Goal: Navigation & Orientation: Find specific page/section

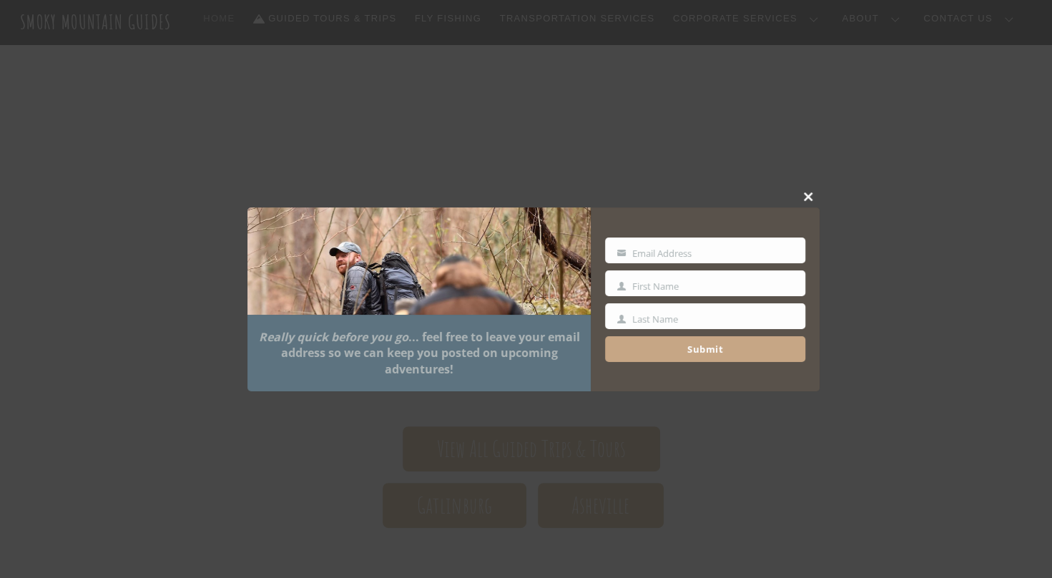
click at [809, 197] on span at bounding box center [808, 196] width 21 height 9
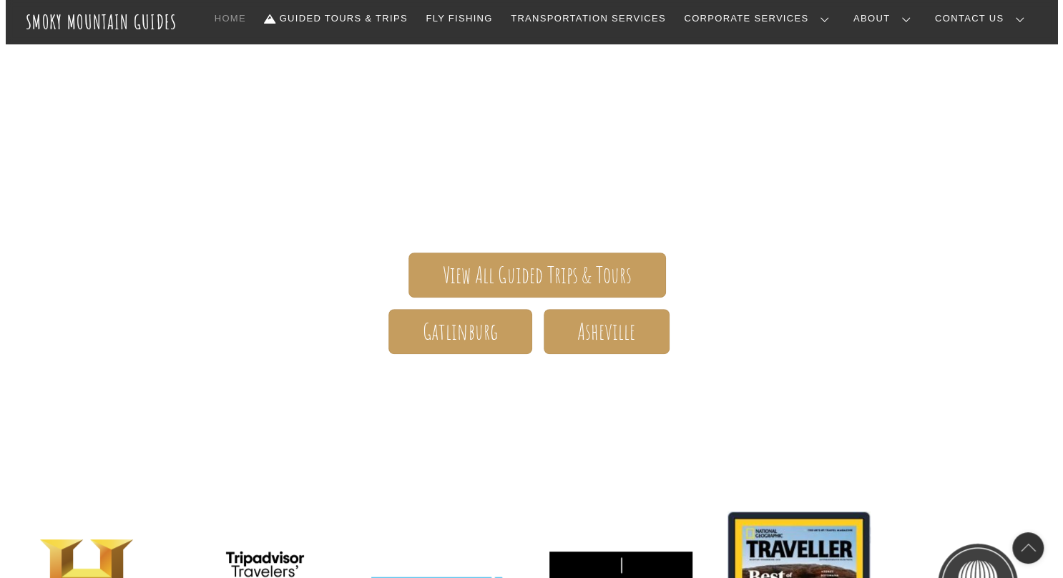
scroll to position [143, 0]
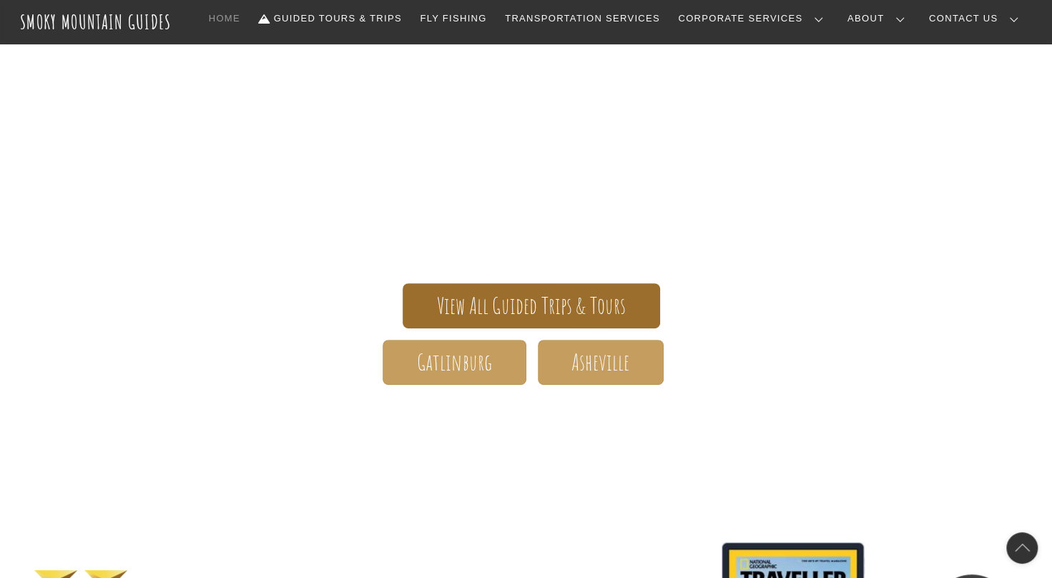
click at [546, 312] on span "View All Guided Trips & Tours" at bounding box center [532, 305] width 190 height 15
click at [528, 312] on span "View All Guided Trips & Tours" at bounding box center [532, 305] width 190 height 15
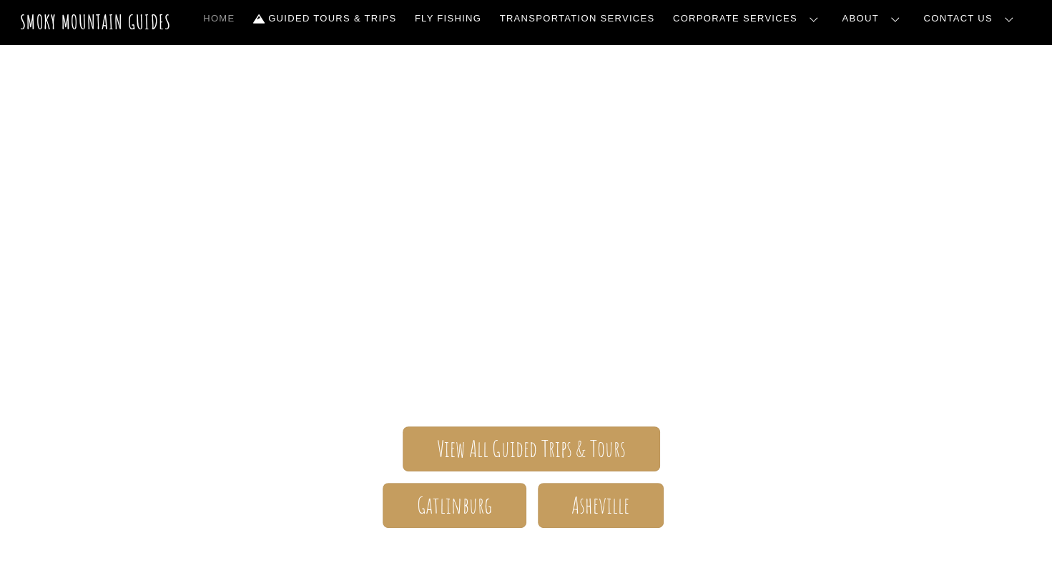
click at [0, 0] on link "Contact Us" at bounding box center [0, 0] width 0 height 0
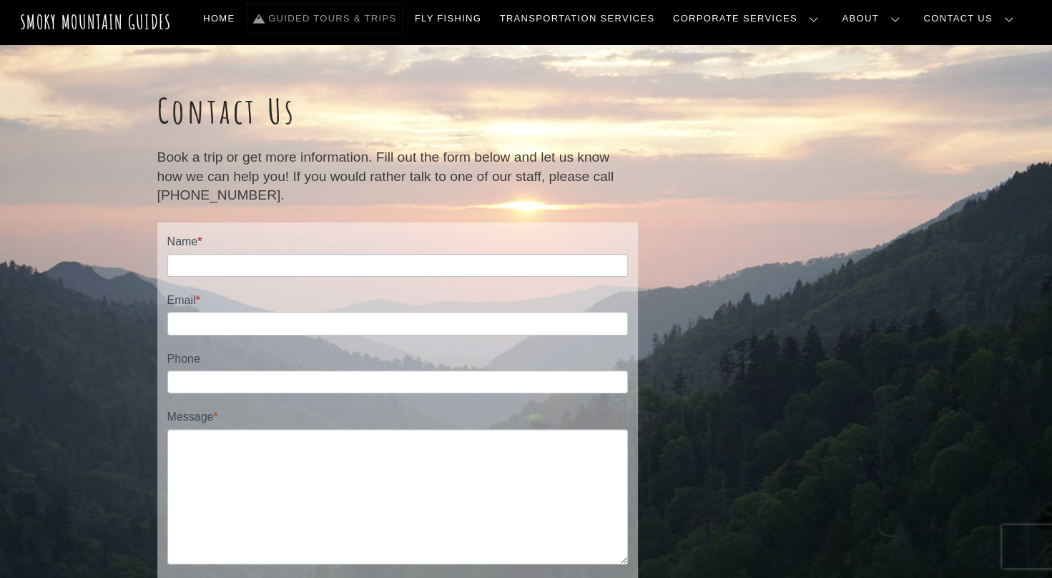
click at [398, 21] on link "Guided Tours & Trips" at bounding box center [324, 19] width 154 height 30
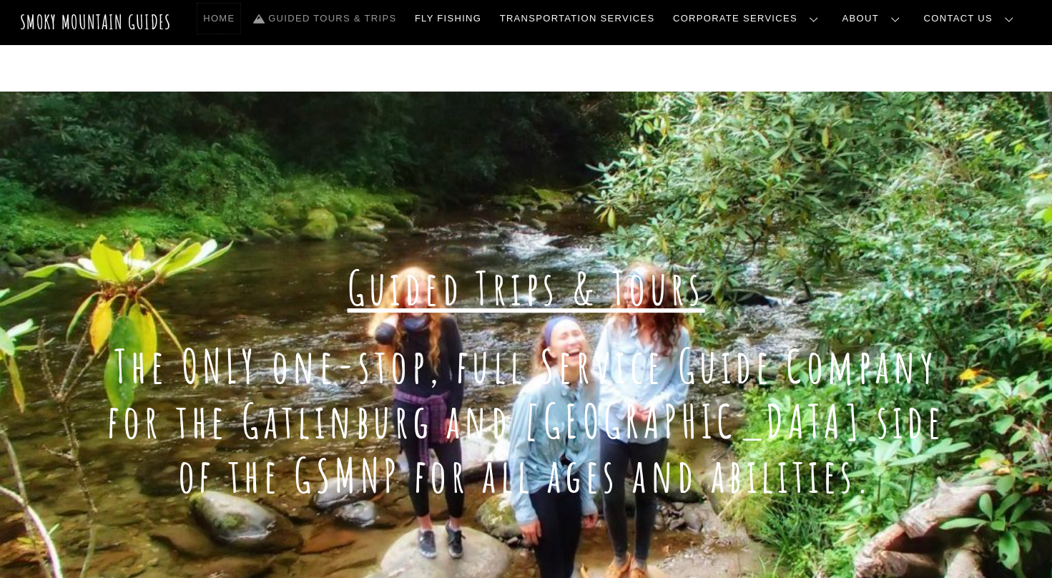
click at [240, 20] on link "Home" at bounding box center [218, 19] width 43 height 30
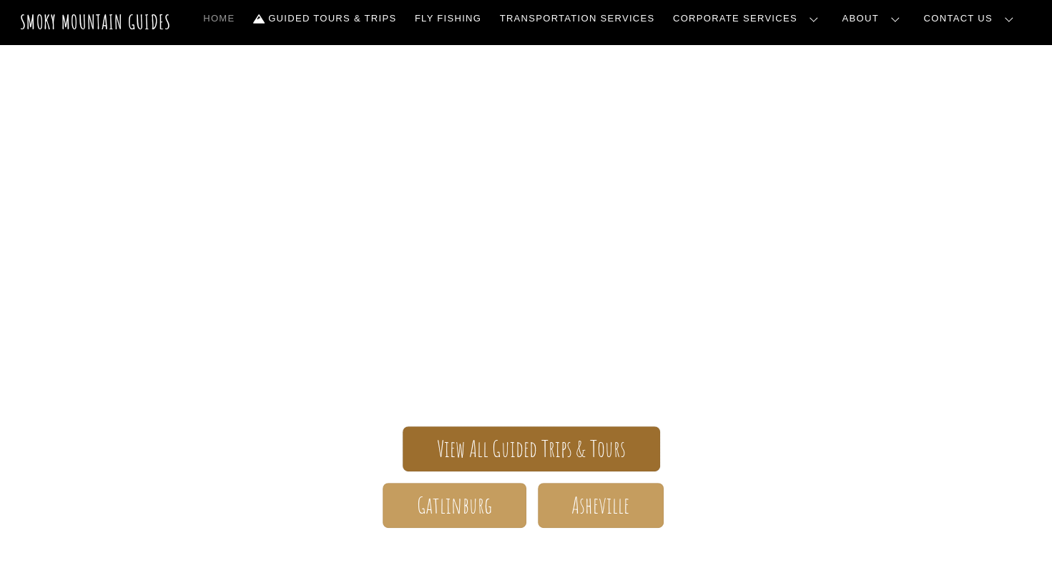
click at [524, 453] on span "View All Guided Trips & Tours" at bounding box center [532, 448] width 190 height 15
